Goal: Task Accomplishment & Management: Complete application form

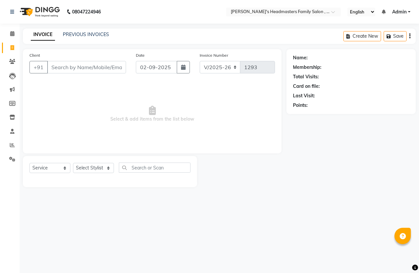
select select "7213"
select select "service"
click at [14, 47] on icon at bounding box center [12, 47] width 4 height 5
select select "service"
type input "1293"
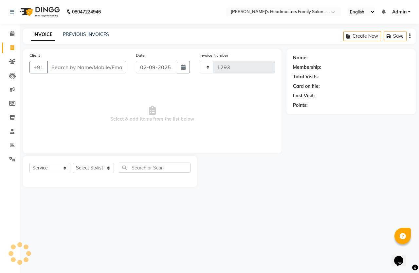
click at [87, 64] on input "Client" at bounding box center [86, 67] width 79 height 12
select select "7213"
click at [87, 64] on input "Client" at bounding box center [86, 67] width 79 height 12
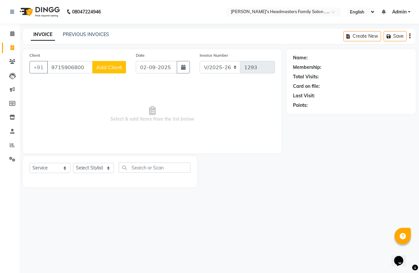
type input "9715906800"
click at [104, 71] on button "Add Client" at bounding box center [109, 67] width 34 height 12
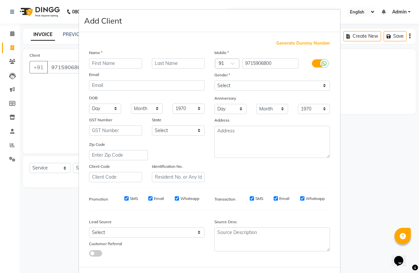
click at [99, 64] on input "text" at bounding box center [115, 63] width 53 height 10
type input "[PERSON_NAME]"
click at [219, 81] on select "Select [DEMOGRAPHIC_DATA] [DEMOGRAPHIC_DATA] Other Prefer Not To Say" at bounding box center [273, 86] width 116 height 10
select select "[DEMOGRAPHIC_DATA]"
click at [215, 81] on select "Select [DEMOGRAPHIC_DATA] [DEMOGRAPHIC_DATA] Other Prefer Not To Say" at bounding box center [273, 86] width 116 height 10
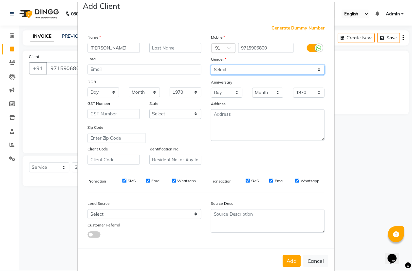
scroll to position [27, 0]
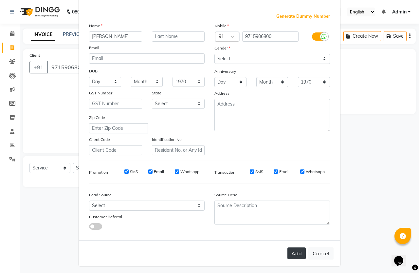
click at [295, 248] on button "Add" at bounding box center [297, 253] width 18 height 12
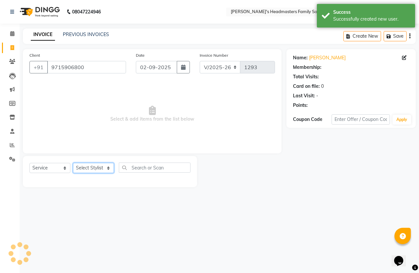
click at [89, 166] on select "Select Stylist [PERSON_NAME] [PERSON_NAME]" at bounding box center [93, 168] width 41 height 10
select select "1: Object"
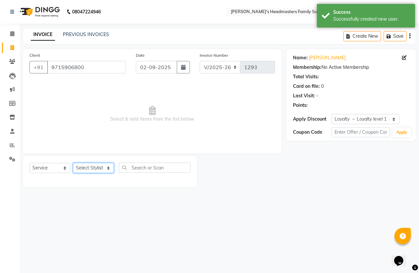
select select "61185"
click at [73, 163] on select "Select Stylist [PERSON_NAME] [PERSON_NAME]" at bounding box center [93, 168] width 41 height 10
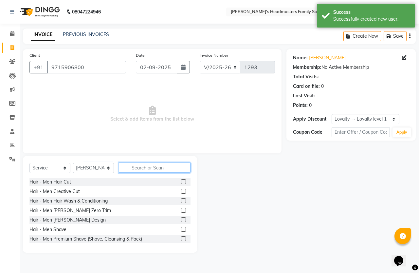
click at [156, 168] on input "text" at bounding box center [155, 167] width 72 height 10
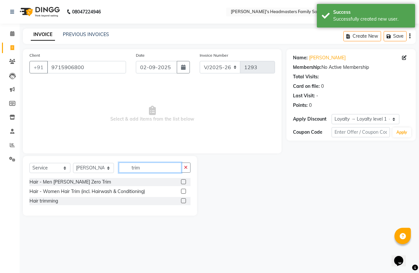
type input "trim"
click at [183, 200] on label at bounding box center [183, 200] width 5 height 5
click at [183, 200] on input "checkbox" at bounding box center [183, 201] width 4 height 4
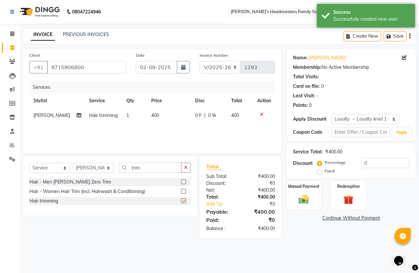
checkbox input "false"
click at [299, 210] on div "Manual Payment" at bounding box center [304, 195] width 36 height 30
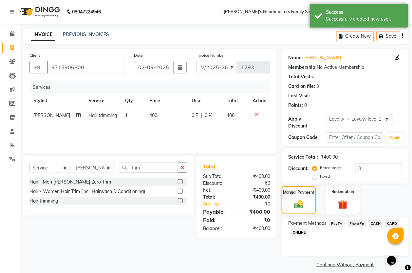
click at [365, 225] on span "PhonePe" at bounding box center [357, 223] width 19 height 8
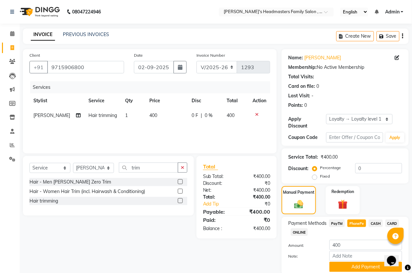
click at [373, 220] on span "CASH" at bounding box center [376, 223] width 14 height 8
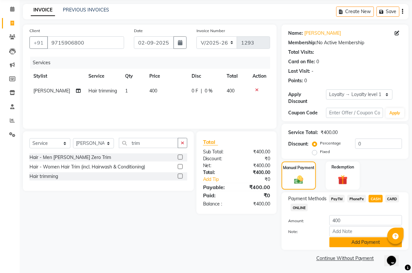
click at [351, 237] on button "Add Payment" at bounding box center [365, 242] width 73 height 10
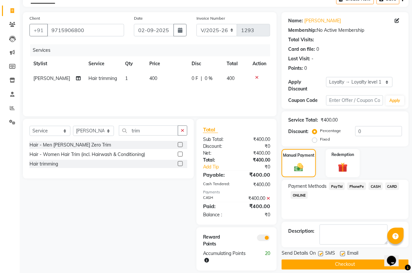
scroll to position [44, 0]
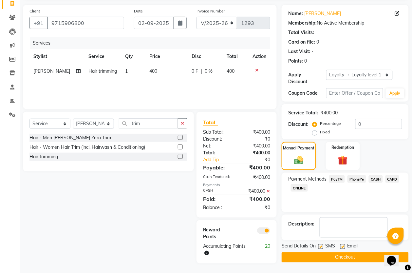
click at [346, 256] on button "Checkout" at bounding box center [345, 257] width 127 height 10
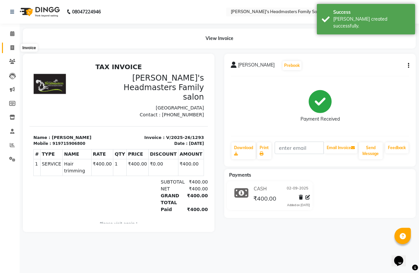
click at [11, 49] on icon at bounding box center [12, 47] width 4 height 5
select select "service"
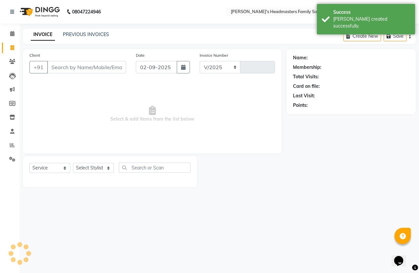
select select "7213"
type input "1294"
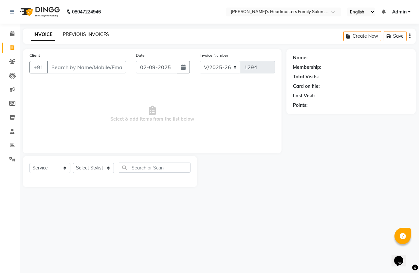
click at [67, 35] on link "PREVIOUS INVOICES" at bounding box center [86, 34] width 46 height 6
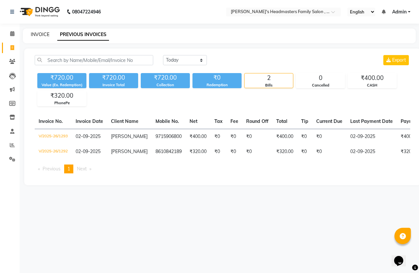
click at [43, 34] on link "INVOICE" at bounding box center [40, 34] width 19 height 6
select select "service"
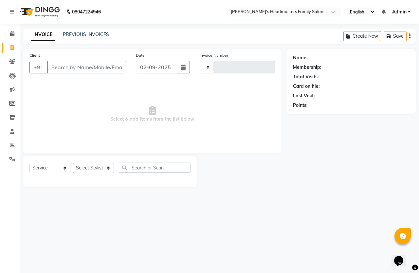
type input "1294"
select select "7213"
click at [68, 35] on link "PREVIOUS INVOICES" at bounding box center [86, 34] width 46 height 6
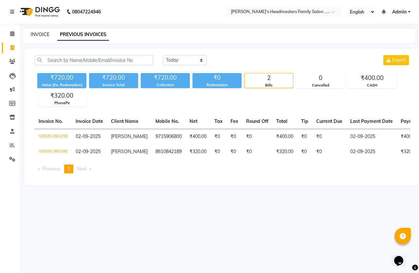
click at [35, 33] on link "INVOICE" at bounding box center [40, 34] width 19 height 6
select select "service"
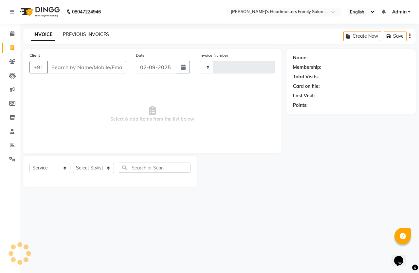
click at [65, 34] on link "PREVIOUS INVOICES" at bounding box center [86, 34] width 46 height 6
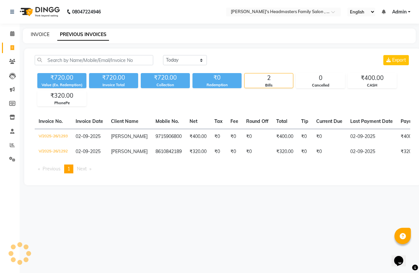
click at [42, 34] on link "INVOICE" at bounding box center [40, 34] width 19 height 6
select select "service"
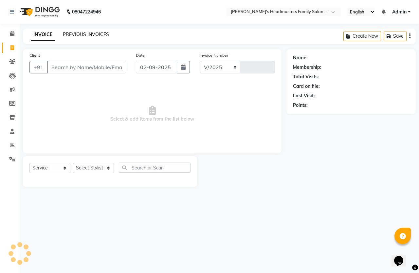
select select "7213"
type input "1294"
click at [70, 34] on link "PREVIOUS INVOICES" at bounding box center [86, 34] width 46 height 6
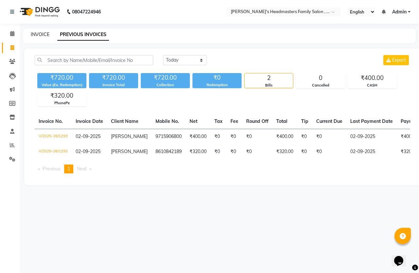
click at [41, 35] on link "INVOICE" at bounding box center [40, 34] width 19 height 6
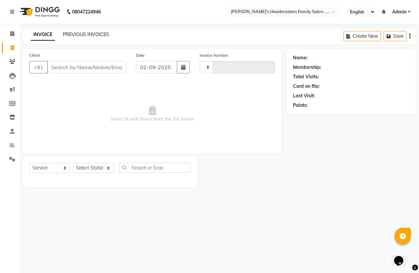
click at [85, 35] on link "PREVIOUS INVOICES" at bounding box center [86, 34] width 46 height 6
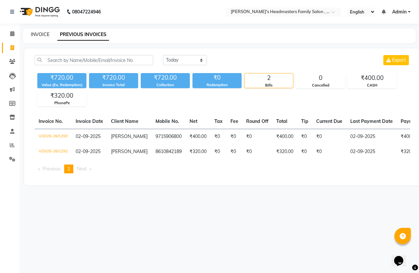
click at [47, 33] on link "INVOICE" at bounding box center [40, 34] width 19 height 6
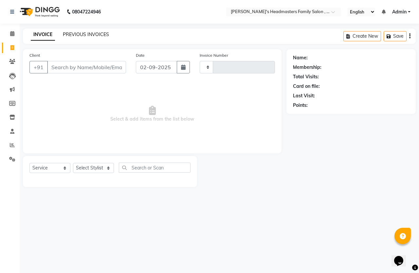
click at [65, 34] on link "PREVIOUS INVOICES" at bounding box center [86, 34] width 46 height 6
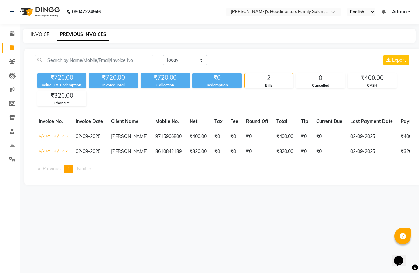
click at [47, 33] on link "INVOICE" at bounding box center [40, 34] width 19 height 6
select select "service"
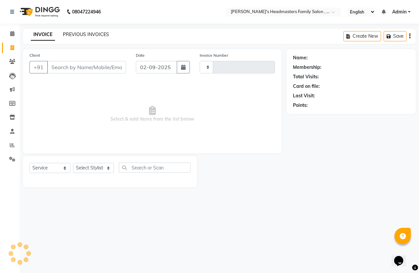
click at [62, 35] on div "INVOICE PREVIOUS INVOICES" at bounding box center [66, 34] width 86 height 7
select select "7213"
type input "1294"
click at [11, 51] on span at bounding box center [12, 48] width 11 height 8
select select "service"
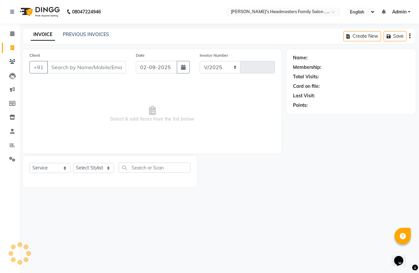
select select "7213"
type input "1294"
click at [13, 48] on icon at bounding box center [12, 47] width 4 height 5
select select "service"
click at [73, 65] on input "Client" at bounding box center [86, 67] width 79 height 12
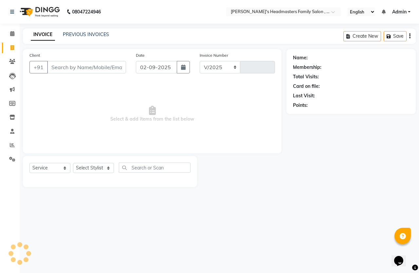
select select "7213"
type input "1294"
type input "9944414327"
click at [110, 66] on span "Add Client" at bounding box center [109, 67] width 26 height 7
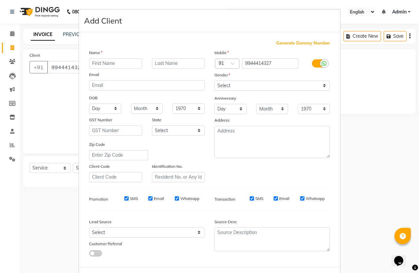
click at [103, 61] on input "text" at bounding box center [115, 63] width 53 height 10
type input "[PERSON_NAME]"
click at [232, 85] on select "Select [DEMOGRAPHIC_DATA] [DEMOGRAPHIC_DATA] Other Prefer Not To Say" at bounding box center [273, 86] width 116 height 10
select select "[DEMOGRAPHIC_DATA]"
click at [215, 81] on select "Select [DEMOGRAPHIC_DATA] [DEMOGRAPHIC_DATA] Other Prefer Not To Say" at bounding box center [273, 86] width 116 height 10
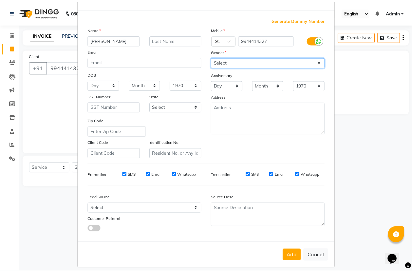
scroll to position [27, 0]
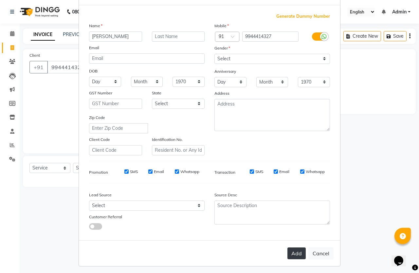
click at [295, 252] on button "Add" at bounding box center [297, 253] width 18 height 12
select select
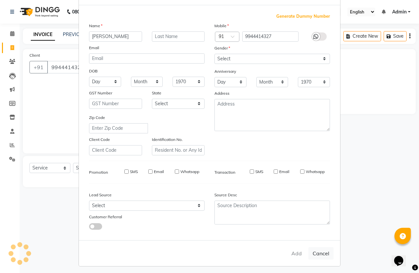
select select
checkbox input "false"
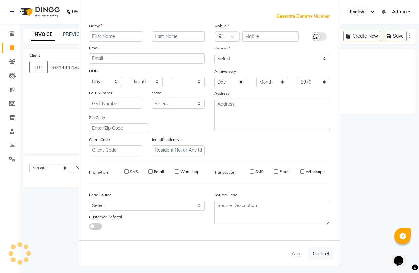
checkbox input "false"
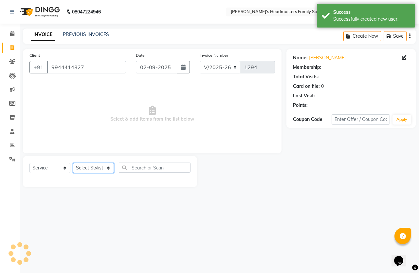
click at [103, 168] on select "Select Stylist [PERSON_NAME] [PERSON_NAME]" at bounding box center [93, 168] width 41 height 10
select select "1: Object"
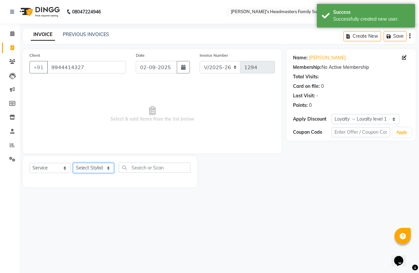
select select "61185"
click at [73, 163] on select "Select Stylist [PERSON_NAME] [PERSON_NAME]" at bounding box center [93, 168] width 41 height 10
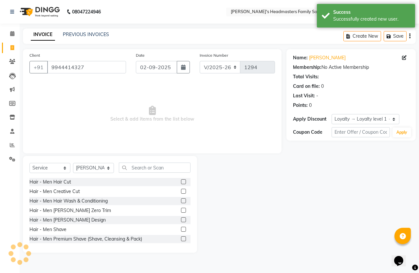
click at [181, 182] on label at bounding box center [183, 181] width 5 height 5
click at [181, 182] on input "checkbox" at bounding box center [183, 182] width 4 height 4
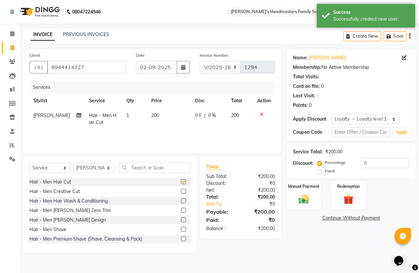
checkbox input "false"
click at [181, 210] on label at bounding box center [183, 210] width 5 height 5
click at [181, 210] on input "checkbox" at bounding box center [183, 210] width 4 height 4
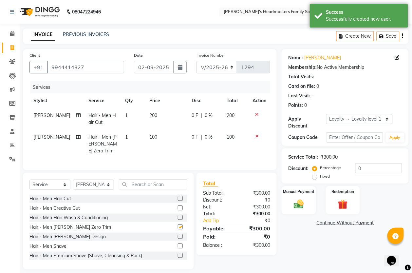
checkbox input "false"
click at [164, 189] on input "text" at bounding box center [153, 184] width 68 height 10
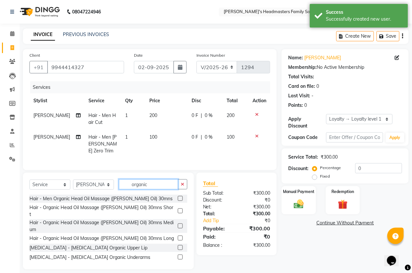
scroll to position [41, 0]
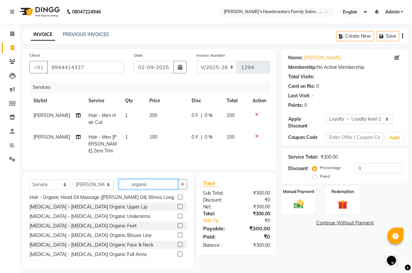
type input "organic"
click at [178, 244] on label at bounding box center [180, 244] width 5 height 5
click at [178, 244] on input "checkbox" at bounding box center [180, 245] width 4 height 4
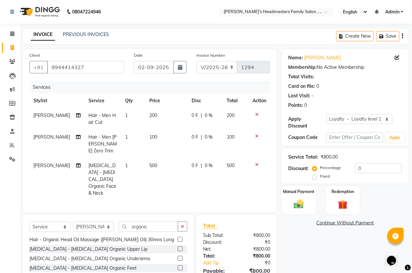
checkbox input "false"
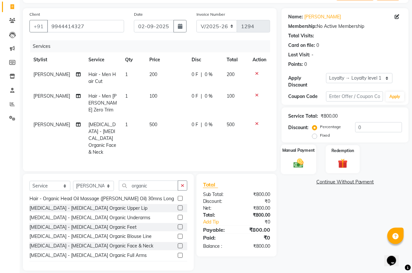
click at [297, 166] on img at bounding box center [299, 163] width 16 height 12
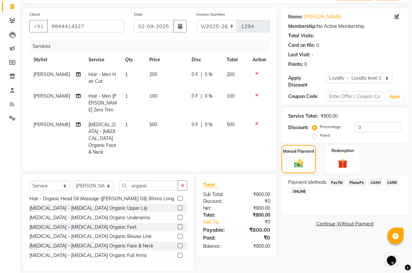
click at [360, 182] on span "PhonePe" at bounding box center [357, 183] width 19 height 8
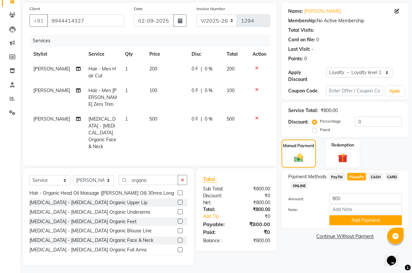
scroll to position [48, 0]
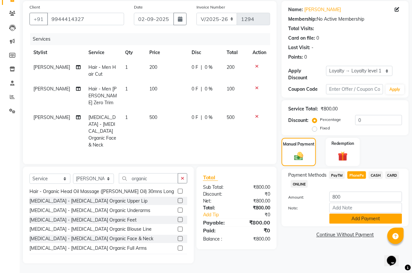
click at [357, 216] on button "Add Payment" at bounding box center [365, 219] width 73 height 10
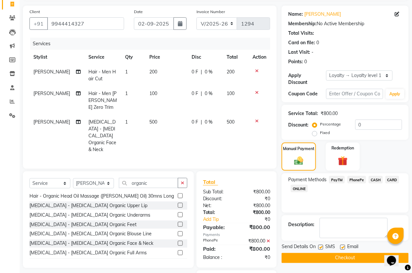
scroll to position [94, 0]
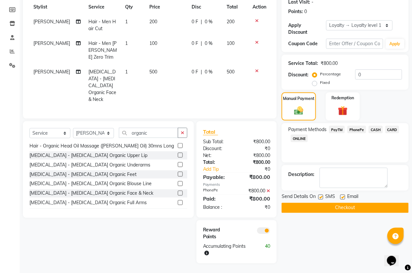
click at [346, 207] on button "Checkout" at bounding box center [345, 208] width 127 height 10
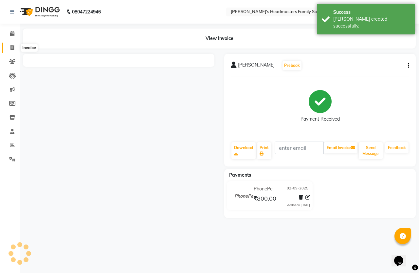
click at [11, 47] on icon at bounding box center [12, 47] width 4 height 5
select select "service"
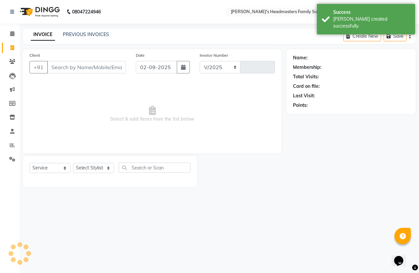
select select "7213"
type input "1295"
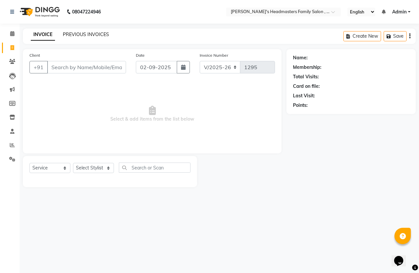
click at [80, 33] on link "PREVIOUS INVOICES" at bounding box center [86, 34] width 46 height 6
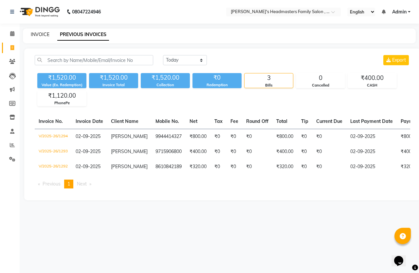
click at [45, 33] on link "INVOICE" at bounding box center [40, 34] width 19 height 6
select select "service"
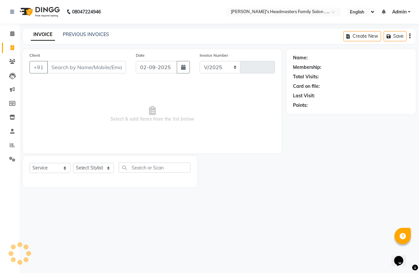
select select "7213"
type input "1295"
click at [72, 67] on input "Client" at bounding box center [86, 67] width 79 height 12
type input "95856240446"
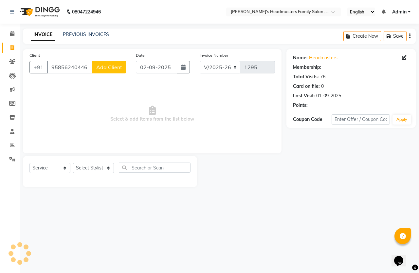
select select "1: Object"
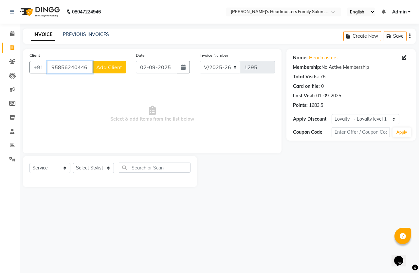
click at [88, 65] on input "95856240446" at bounding box center [70, 67] width 46 height 12
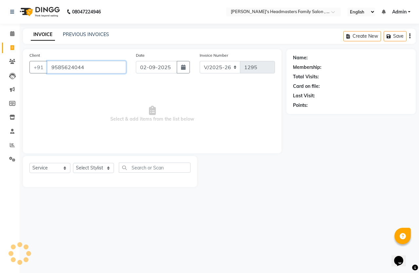
type input "9585624044"
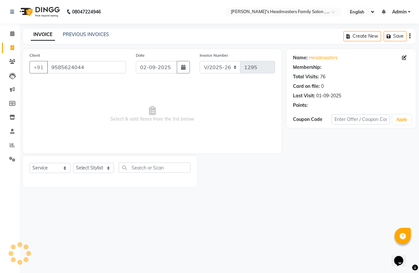
select select "1: Object"
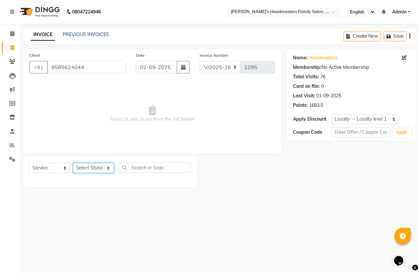
click at [100, 163] on select "Select Stylist [PERSON_NAME] [PERSON_NAME]" at bounding box center [93, 168] width 41 height 10
select select "61185"
click at [73, 163] on select "Select Stylist [PERSON_NAME] [PERSON_NAME]" at bounding box center [93, 168] width 41 height 10
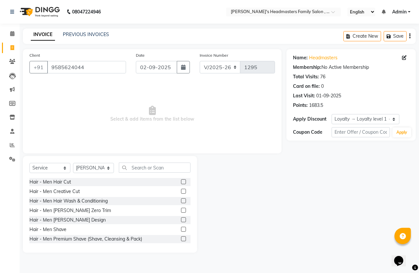
click at [181, 180] on label at bounding box center [183, 181] width 5 height 5
click at [181, 180] on input "checkbox" at bounding box center [183, 182] width 4 height 4
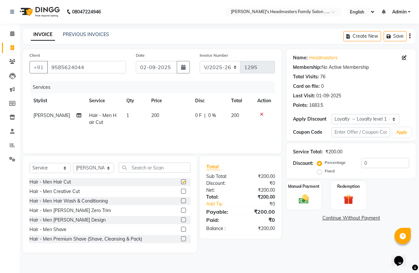
checkbox input "false"
click at [181, 229] on label at bounding box center [183, 229] width 5 height 5
click at [181, 229] on input "checkbox" at bounding box center [183, 229] width 4 height 4
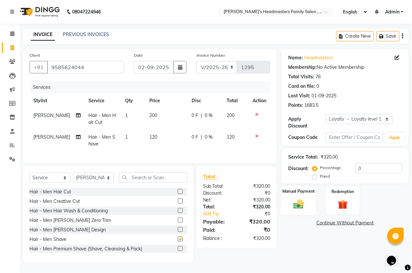
checkbox input "false"
click at [297, 199] on img at bounding box center [299, 204] width 16 height 12
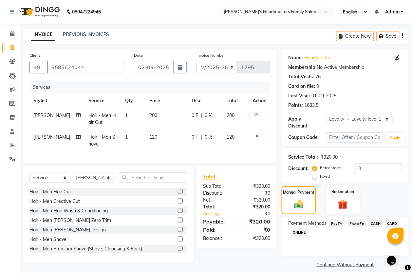
click at [356, 226] on span "PhonePe" at bounding box center [357, 223] width 19 height 8
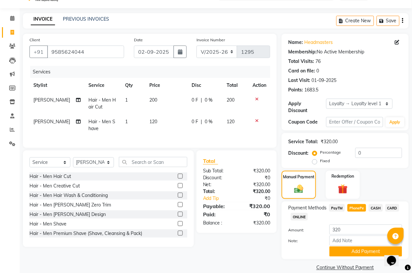
scroll to position [25, 0]
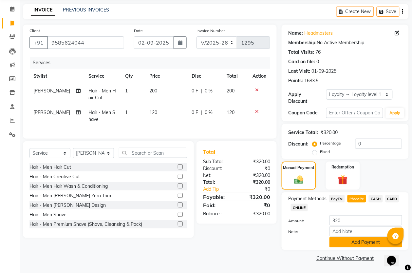
click at [353, 238] on button "Add Payment" at bounding box center [365, 242] width 73 height 10
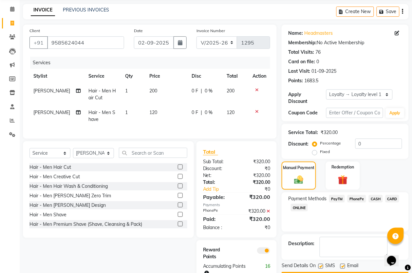
scroll to position [51, 0]
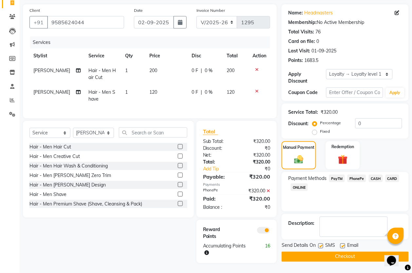
click at [350, 252] on button "Checkout" at bounding box center [345, 257] width 127 height 10
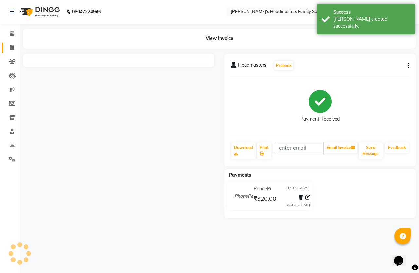
click at [12, 46] on icon at bounding box center [12, 47] width 4 height 5
select select "service"
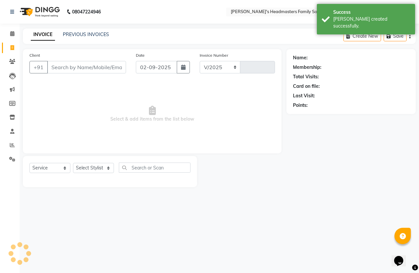
select select "7213"
type input "1296"
click at [86, 167] on select "Select Stylist [PERSON_NAME] [PERSON_NAME]" at bounding box center [93, 168] width 41 height 10
select select "61185"
click at [73, 163] on select "Select Stylist [PERSON_NAME] [PERSON_NAME]" at bounding box center [93, 168] width 41 height 10
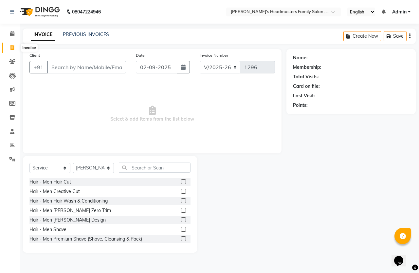
click at [9, 47] on span at bounding box center [12, 48] width 11 height 8
select select "service"
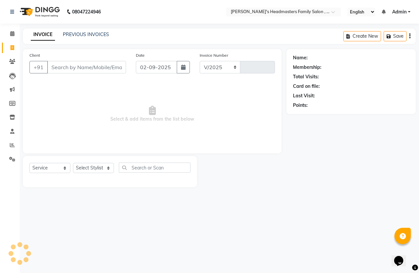
select select "7213"
type input "1296"
click at [14, 47] on icon at bounding box center [12, 47] width 4 height 5
select select "service"
select select "7213"
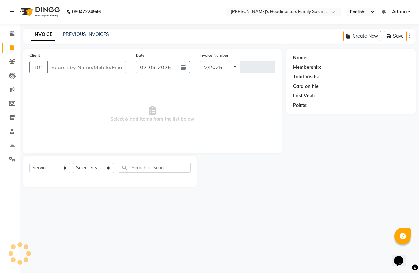
type input "1296"
click at [35, 37] on link "INVOICE" at bounding box center [43, 35] width 24 height 12
click at [78, 35] on link "PREVIOUS INVOICES" at bounding box center [86, 34] width 46 height 6
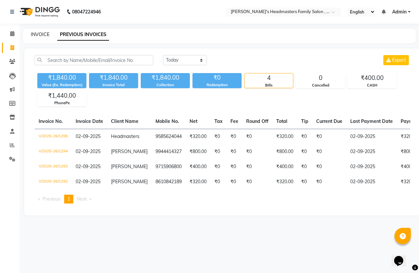
click at [45, 35] on link "INVOICE" at bounding box center [40, 34] width 19 height 6
select select "service"
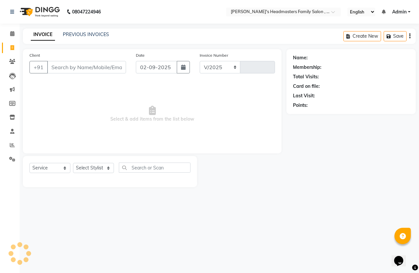
select select "7213"
type input "1296"
click at [76, 32] on link "PREVIOUS INVOICES" at bounding box center [86, 34] width 46 height 6
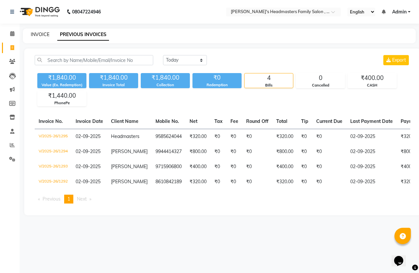
click at [38, 33] on link "INVOICE" at bounding box center [40, 34] width 19 height 6
select select "service"
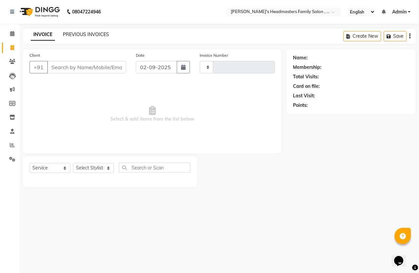
type input "1296"
click at [77, 34] on link "PREVIOUS INVOICES" at bounding box center [86, 34] width 46 height 6
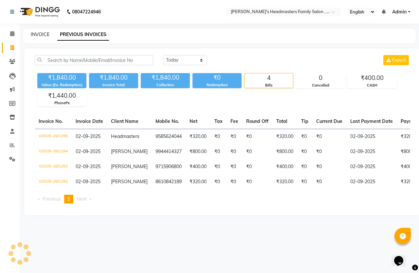
click at [46, 31] on div "INVOICE" at bounding box center [40, 34] width 19 height 7
click at [45, 32] on link "INVOICE" at bounding box center [40, 34] width 19 height 6
select select "service"
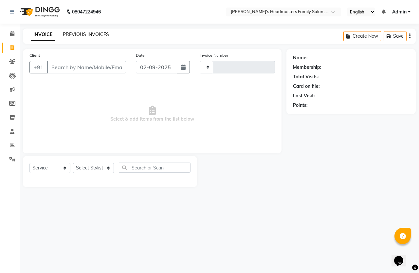
type input "1296"
select select "7213"
click at [92, 34] on link "PREVIOUS INVOICES" at bounding box center [86, 34] width 46 height 6
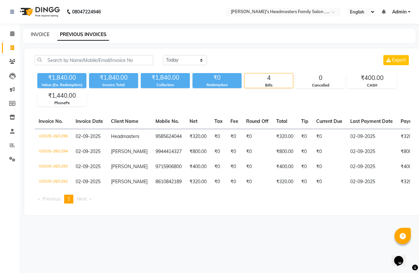
click at [43, 32] on link "INVOICE" at bounding box center [40, 34] width 19 height 6
select select "service"
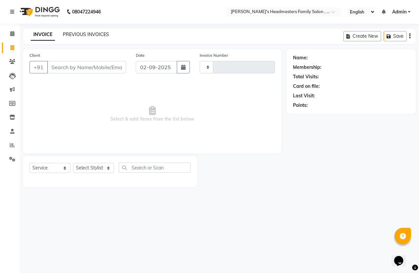
click at [84, 32] on link "PREVIOUS INVOICES" at bounding box center [86, 34] width 46 height 6
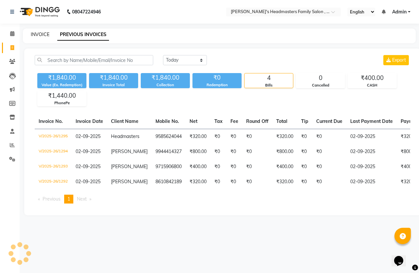
click at [40, 34] on link "INVOICE" at bounding box center [40, 34] width 19 height 6
select select "service"
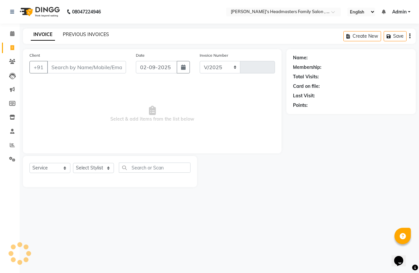
select select "7213"
type input "1296"
click at [68, 36] on link "PREVIOUS INVOICES" at bounding box center [86, 34] width 46 height 6
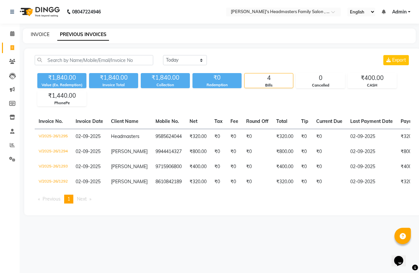
click at [45, 33] on link "INVOICE" at bounding box center [40, 34] width 19 height 6
select select "service"
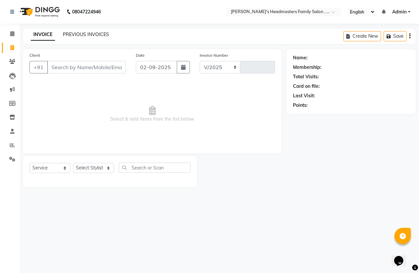
select select "7213"
type input "1296"
click at [71, 35] on link "PREVIOUS INVOICES" at bounding box center [86, 34] width 46 height 6
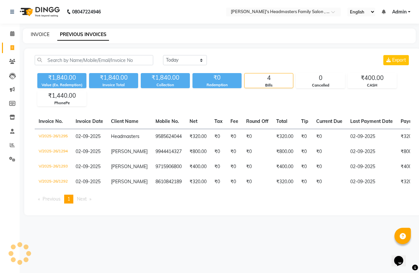
click at [41, 33] on link "INVOICE" at bounding box center [40, 34] width 19 height 6
select select "service"
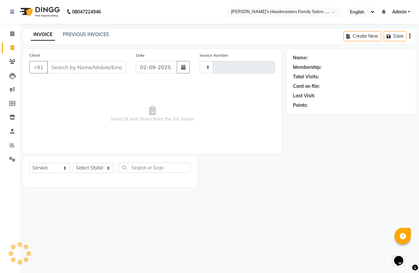
type input "1296"
select select "7213"
click at [67, 35] on link "PREVIOUS INVOICES" at bounding box center [86, 34] width 46 height 6
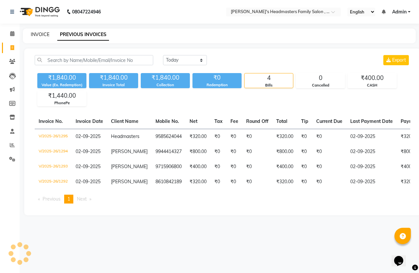
click at [43, 35] on link "INVOICE" at bounding box center [40, 34] width 19 height 6
select select "service"
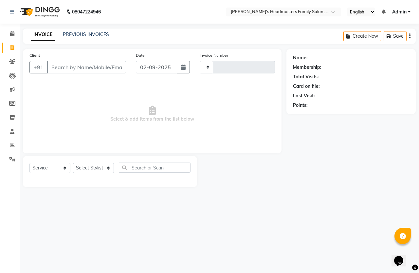
type input "1296"
select select "7213"
click at [67, 36] on link "PREVIOUS INVOICES" at bounding box center [86, 34] width 46 height 6
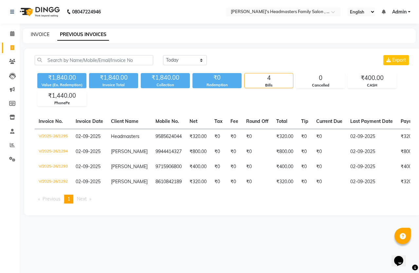
click at [42, 36] on link "INVOICE" at bounding box center [40, 34] width 19 height 6
select select "service"
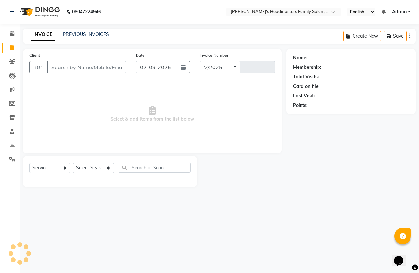
select select "7213"
type input "1296"
click at [72, 35] on link "PREVIOUS INVOICES" at bounding box center [86, 34] width 46 height 6
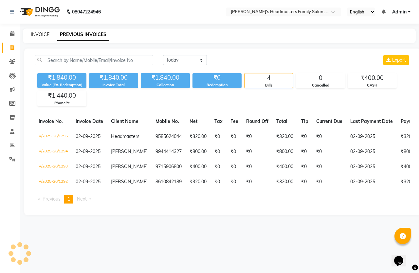
click at [40, 34] on link "INVOICE" at bounding box center [40, 34] width 19 height 6
select select "service"
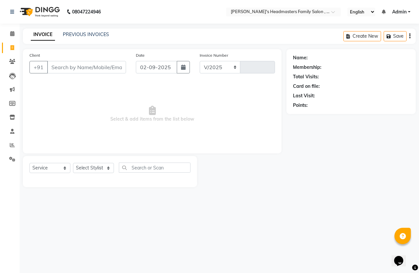
select select "7213"
type input "1296"
click at [10, 46] on icon at bounding box center [12, 47] width 4 height 5
select select "service"
select select "7213"
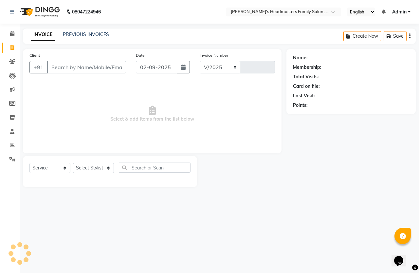
type input "1296"
click at [11, 49] on icon at bounding box center [12, 47] width 4 height 5
select select "service"
select select "7213"
type input "1296"
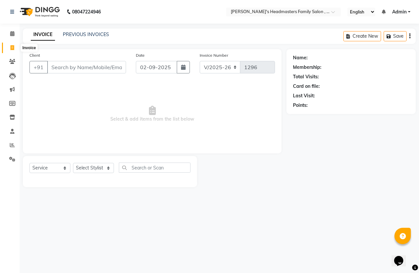
click at [12, 48] on icon at bounding box center [12, 47] width 4 height 5
select select "service"
select select "7213"
type input "1296"
click at [86, 33] on link "PREVIOUS INVOICES" at bounding box center [86, 34] width 46 height 6
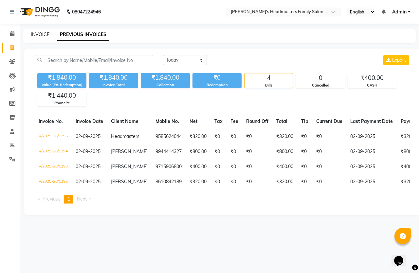
click at [40, 34] on link "INVOICE" at bounding box center [40, 34] width 19 height 6
select select "service"
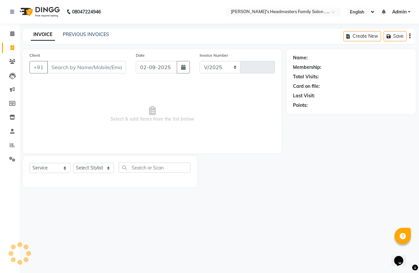
select select "7213"
type input "1296"
click at [78, 33] on link "PREVIOUS INVOICES" at bounding box center [86, 34] width 46 height 6
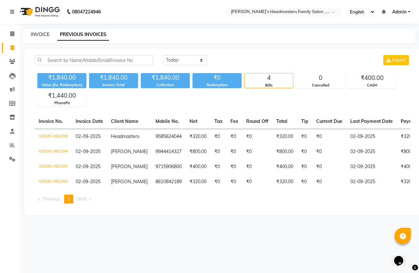
click at [42, 34] on link "INVOICE" at bounding box center [40, 34] width 19 height 6
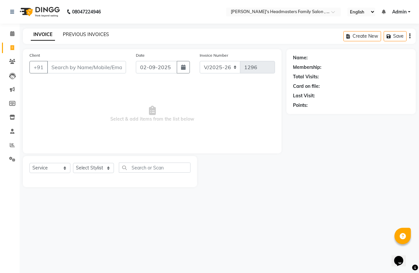
click at [68, 34] on link "PREVIOUS INVOICES" at bounding box center [86, 34] width 46 height 6
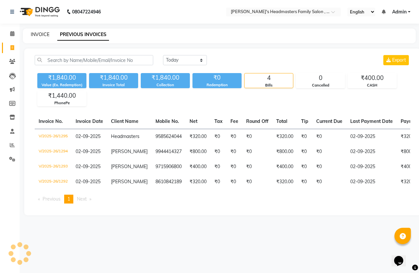
click at [46, 33] on link "INVOICE" at bounding box center [40, 34] width 19 height 6
select select "service"
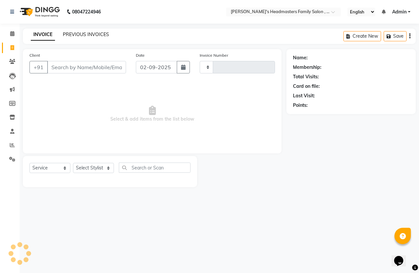
type input "1296"
select select "7213"
click at [74, 36] on link "PREVIOUS INVOICES" at bounding box center [86, 34] width 46 height 6
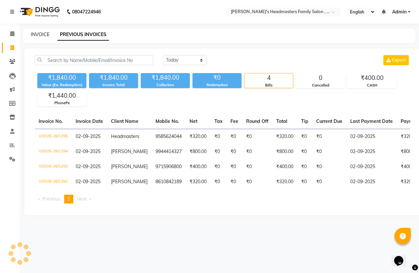
click at [44, 35] on link "INVOICE" at bounding box center [40, 34] width 19 height 6
select select "service"
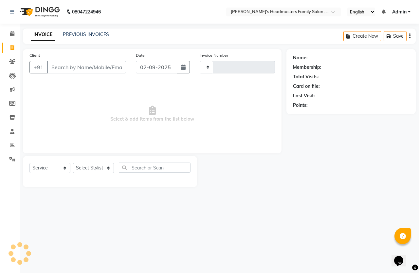
type input "1296"
select select "7213"
click at [89, 35] on link "PREVIOUS INVOICES" at bounding box center [86, 34] width 46 height 6
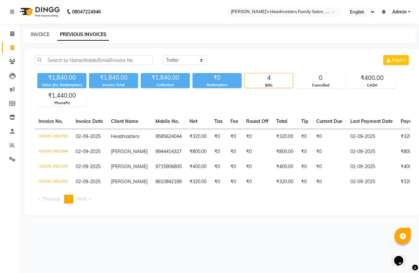
click at [43, 35] on link "INVOICE" at bounding box center [40, 34] width 19 height 6
select select "service"
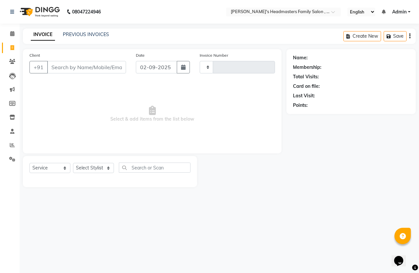
type input "1296"
select select "7213"
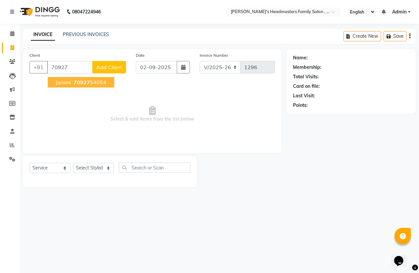
click at [76, 84] on span "70927" at bounding box center [82, 82] width 16 height 7
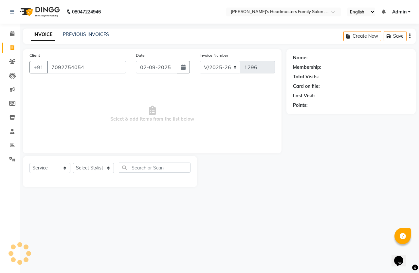
type input "7092754054"
click at [89, 166] on select "Select Stylist [PERSON_NAME] [PERSON_NAME]" at bounding box center [93, 168] width 41 height 10
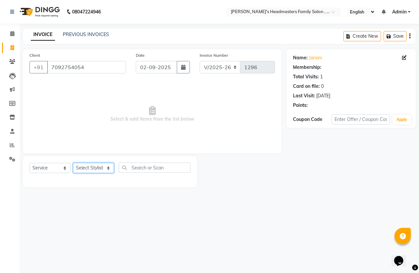
select select "1: Object"
select select "61242"
click at [73, 163] on select "Select Stylist [PERSON_NAME] [PERSON_NAME]" at bounding box center [93, 168] width 41 height 10
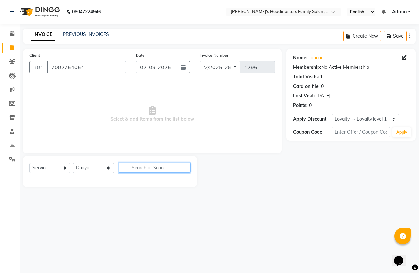
click at [153, 166] on input "text" at bounding box center [155, 167] width 72 height 10
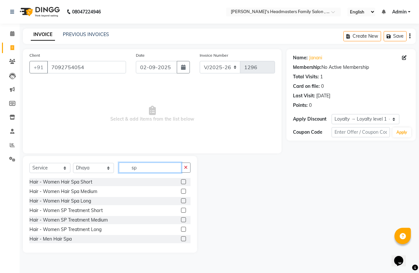
type input "sp"
click at [181, 228] on label at bounding box center [183, 229] width 5 height 5
click at [181, 228] on input "checkbox" at bounding box center [183, 229] width 4 height 4
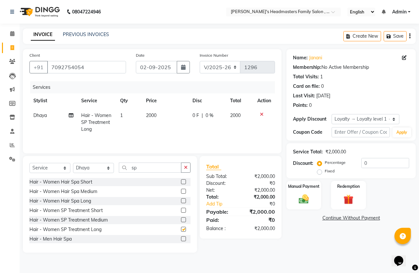
checkbox input "false"
click at [159, 120] on td "2000" at bounding box center [165, 122] width 47 height 28
select select "61242"
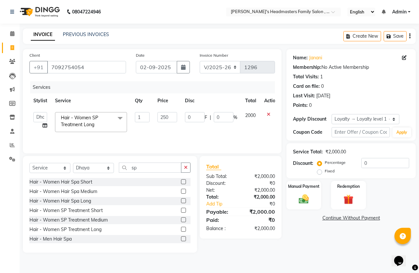
type input "2500"
click at [172, 134] on td "2500" at bounding box center [168, 122] width 28 height 28
select select "61242"
click at [183, 169] on button "button" at bounding box center [185, 167] width 9 height 10
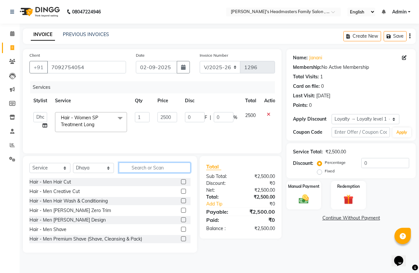
click at [168, 169] on input "text" at bounding box center [155, 167] width 72 height 10
click at [168, 170] on input "text" at bounding box center [155, 167] width 72 height 10
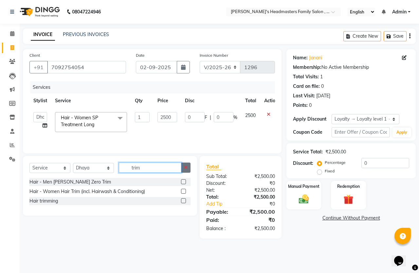
type input "trim"
click at [184, 191] on label at bounding box center [183, 191] width 5 height 5
click at [184, 191] on input "checkbox" at bounding box center [183, 191] width 4 height 4
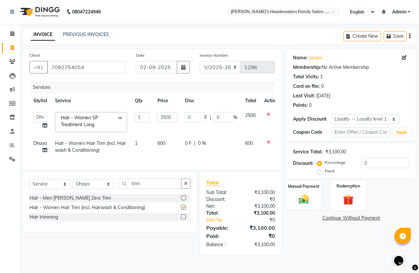
checkbox input "false"
click at [306, 205] on img at bounding box center [303, 199] width 17 height 12
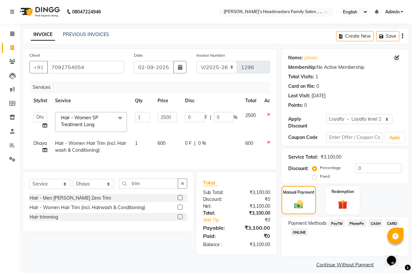
click at [375, 222] on span "CASH" at bounding box center [376, 223] width 14 height 8
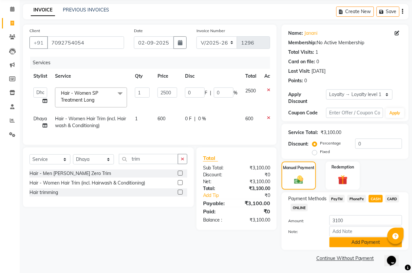
click at [367, 241] on button "Add Payment" at bounding box center [365, 242] width 73 height 10
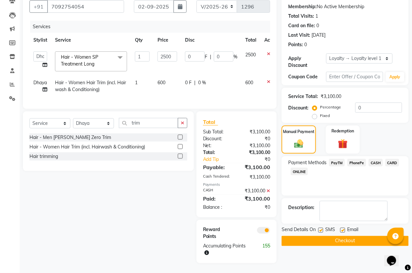
scroll to position [67, 0]
click at [367, 236] on button "Checkout" at bounding box center [345, 241] width 127 height 10
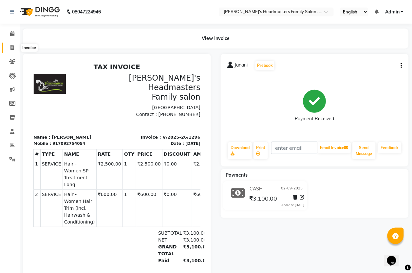
click at [10, 48] on icon at bounding box center [12, 47] width 4 height 5
select select "service"
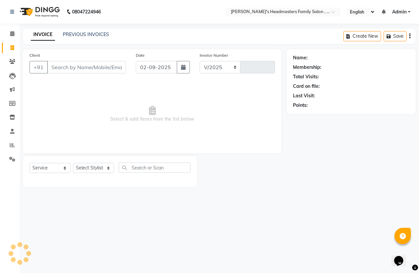
select select "7213"
type input "1297"
click at [89, 68] on input "Client" at bounding box center [86, 67] width 79 height 12
type input "94891018018"
click at [115, 65] on span "Add Client" at bounding box center [109, 67] width 26 height 7
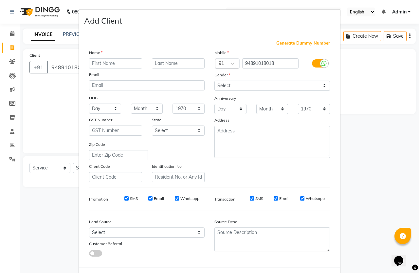
click at [98, 60] on input "text" at bounding box center [115, 63] width 53 height 10
type input "[PERSON_NAME]"
drag, startPoint x: 261, startPoint y: 87, endPoint x: 256, endPoint y: 90, distance: 5.9
click at [261, 87] on select "Select [DEMOGRAPHIC_DATA] [DEMOGRAPHIC_DATA] Other Prefer Not To Say" at bounding box center [273, 86] width 116 height 10
select select "[DEMOGRAPHIC_DATA]"
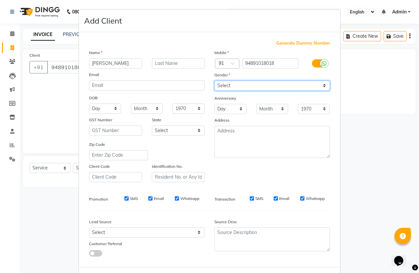
click at [215, 81] on select "Select [DEMOGRAPHIC_DATA] [DEMOGRAPHIC_DATA] Other Prefer Not To Say" at bounding box center [273, 86] width 116 height 10
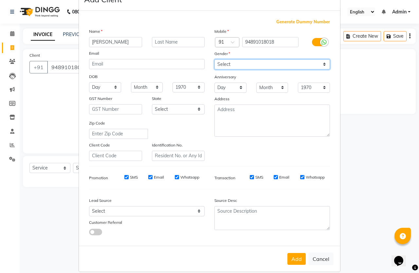
scroll to position [27, 0]
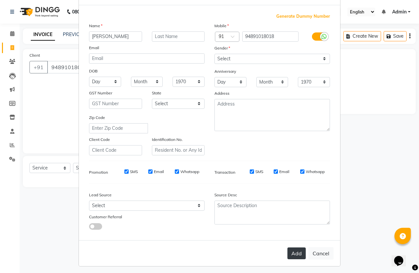
click at [295, 252] on button "Add" at bounding box center [297, 253] width 18 height 12
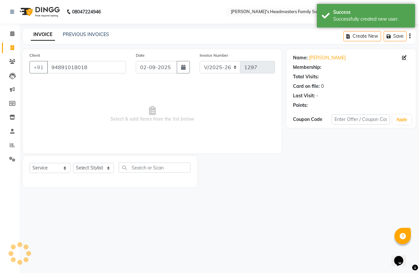
select select "1: Object"
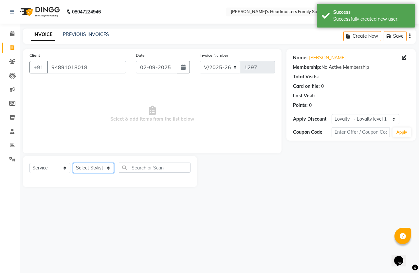
click at [92, 166] on select "Select Stylist [PERSON_NAME] [PERSON_NAME]" at bounding box center [93, 168] width 41 height 10
select select "61185"
click at [73, 163] on select "Select Stylist [PERSON_NAME] [PERSON_NAME]" at bounding box center [93, 168] width 41 height 10
click at [174, 168] on input "text" at bounding box center [155, 167] width 72 height 10
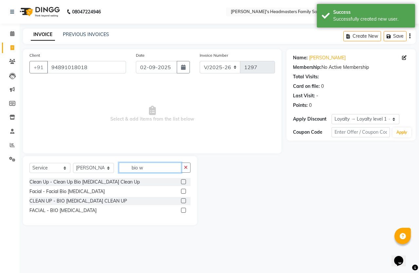
type input "bio w"
click at [182, 209] on label at bounding box center [183, 210] width 5 height 5
click at [182, 209] on input "checkbox" at bounding box center [183, 210] width 4 height 4
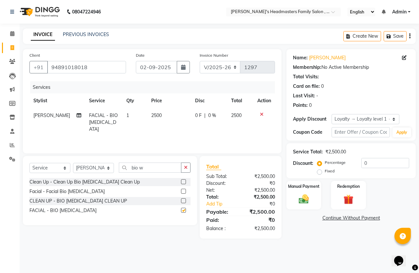
checkbox input "false"
click at [187, 167] on button "button" at bounding box center [185, 167] width 9 height 10
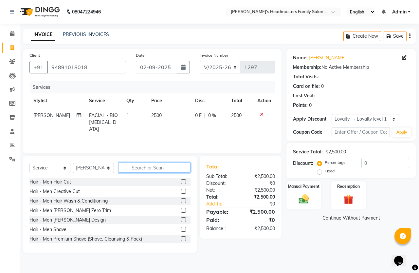
click at [175, 165] on input "text" at bounding box center [155, 167] width 72 height 10
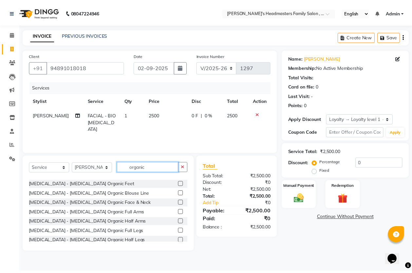
scroll to position [55, 0]
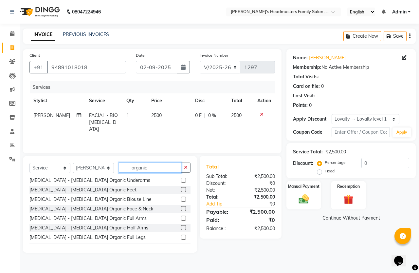
type input "organic"
click at [181, 206] on label at bounding box center [183, 208] width 5 height 5
click at [181, 207] on input "checkbox" at bounding box center [183, 209] width 4 height 4
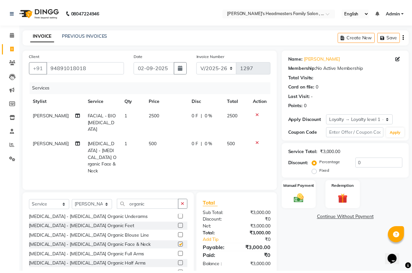
scroll to position [61, 0]
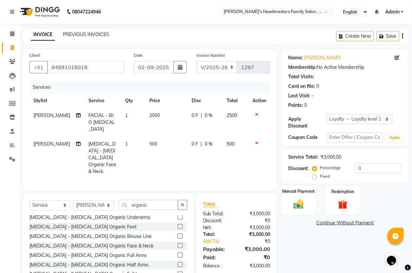
checkbox input "false"
click at [360, 170] on input "0" at bounding box center [378, 168] width 47 height 10
type input "50"
click at [296, 205] on img at bounding box center [299, 204] width 16 height 12
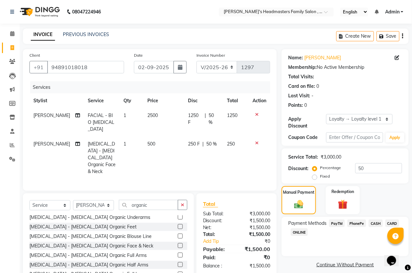
click at [355, 220] on span "PhonePe" at bounding box center [357, 223] width 19 height 8
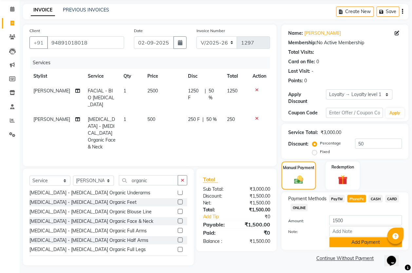
click at [348, 244] on button "Add Payment" at bounding box center [365, 242] width 73 height 10
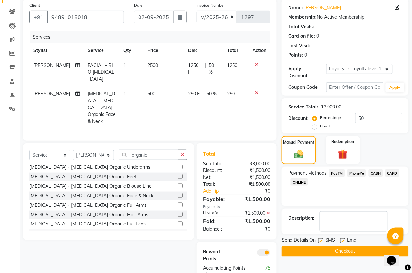
scroll to position [65, 0]
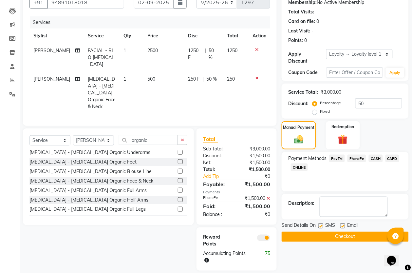
click at [336, 235] on button "Checkout" at bounding box center [345, 237] width 127 height 10
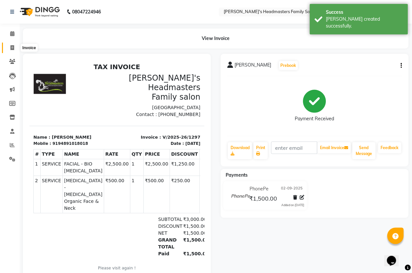
click at [12, 49] on icon at bounding box center [12, 47] width 4 height 5
select select "service"
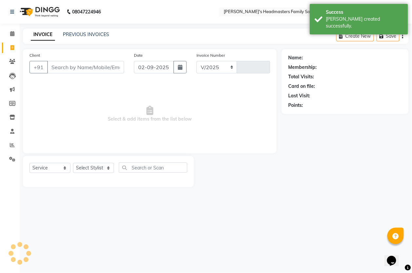
select select "7213"
type input "1298"
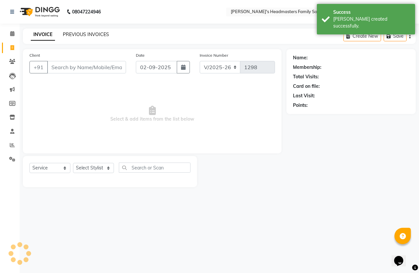
click at [70, 34] on link "PREVIOUS INVOICES" at bounding box center [86, 34] width 46 height 6
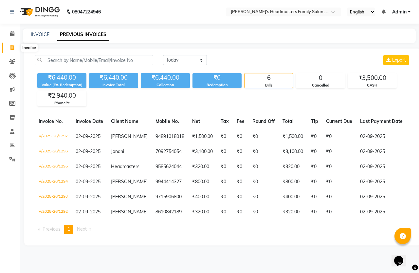
click at [11, 49] on icon at bounding box center [12, 47] width 4 height 5
select select "service"
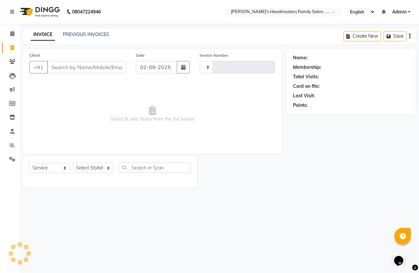
type input "1298"
select select "7213"
click at [12, 47] on icon at bounding box center [12, 47] width 4 height 5
select select "service"
select select "7213"
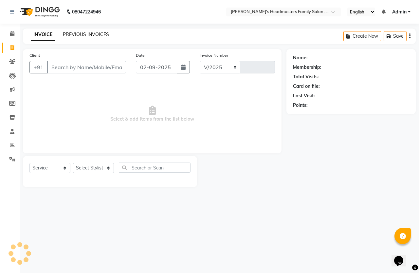
type input "1298"
